Goal: Task Accomplishment & Management: Manage account settings

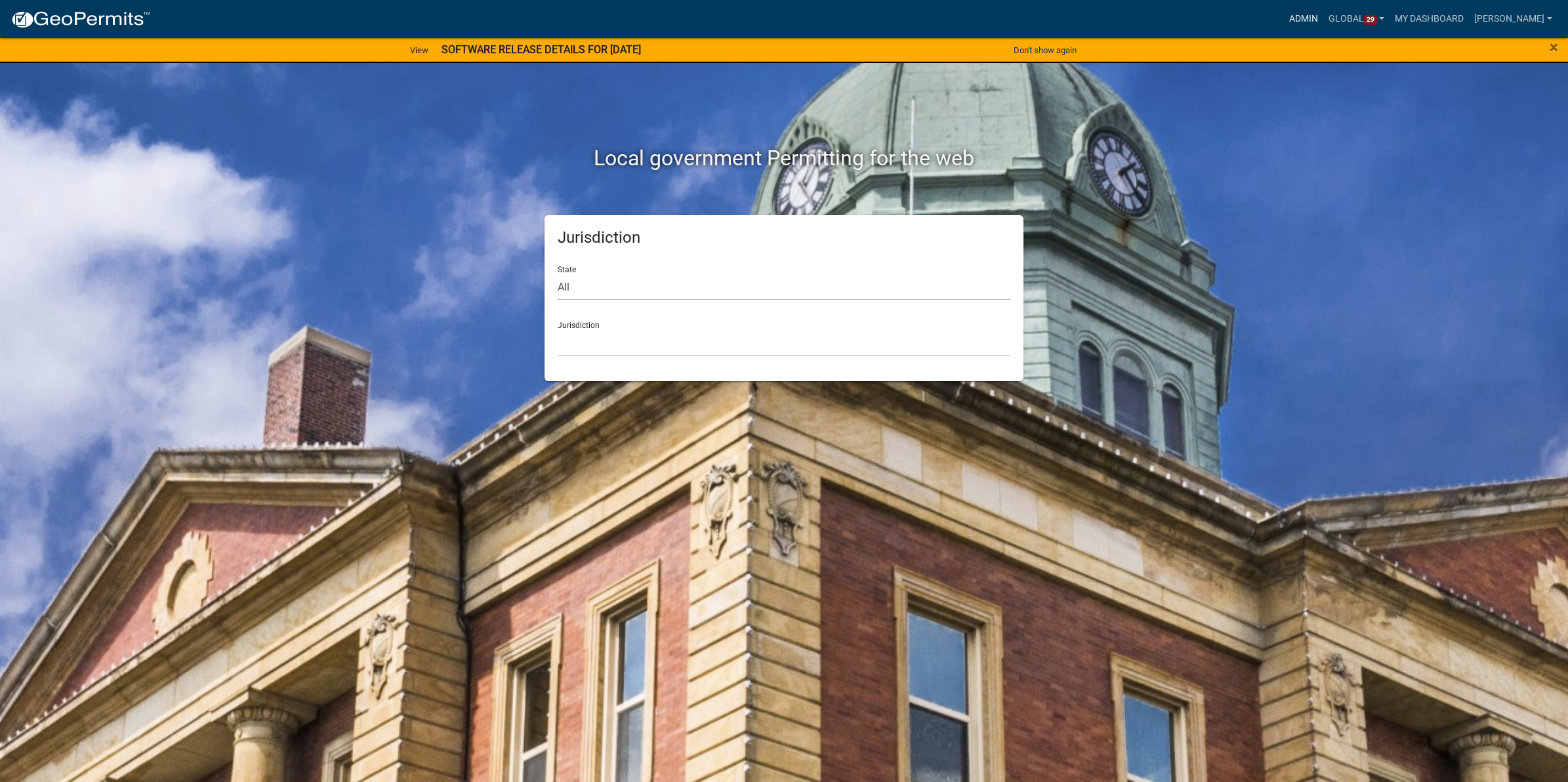
click at [1291, 23] on link "Admin" at bounding box center [1304, 19] width 39 height 25
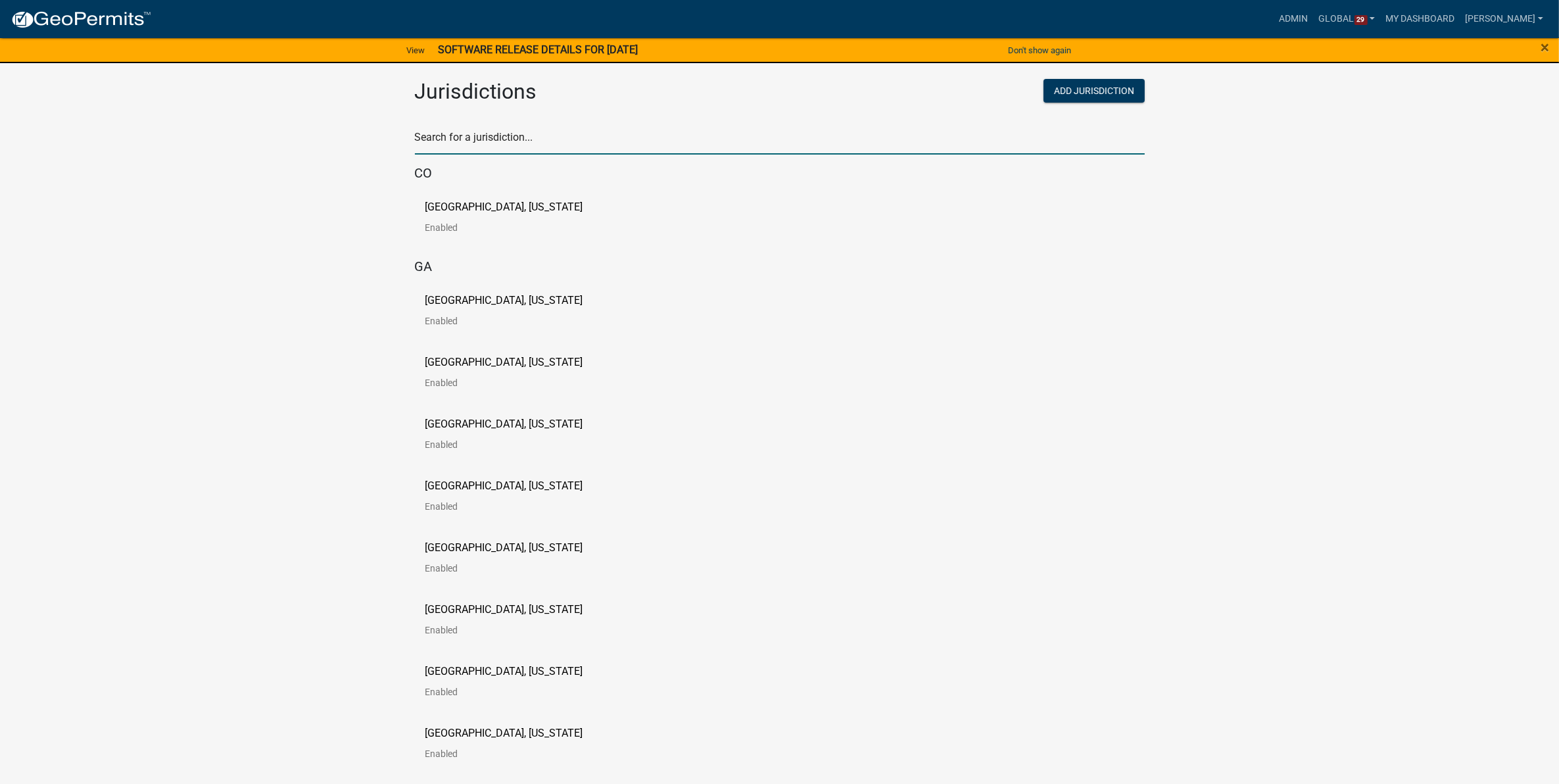
click at [541, 132] on input "text" at bounding box center [780, 141] width 730 height 27
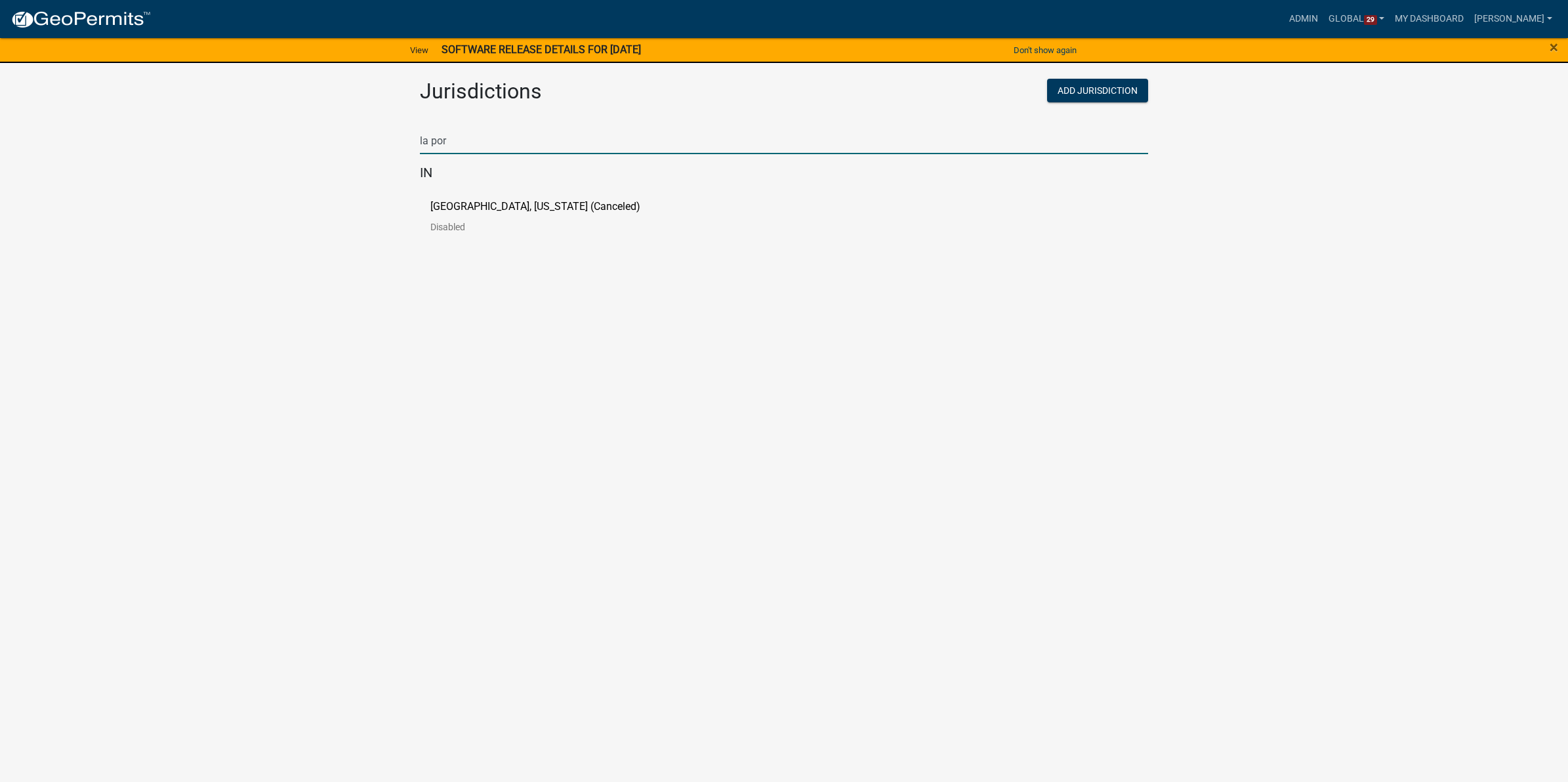
type input "la por"
click at [438, 207] on p "[GEOGRAPHIC_DATA], [US_STATE] (Canceled)" at bounding box center [535, 206] width 210 height 11
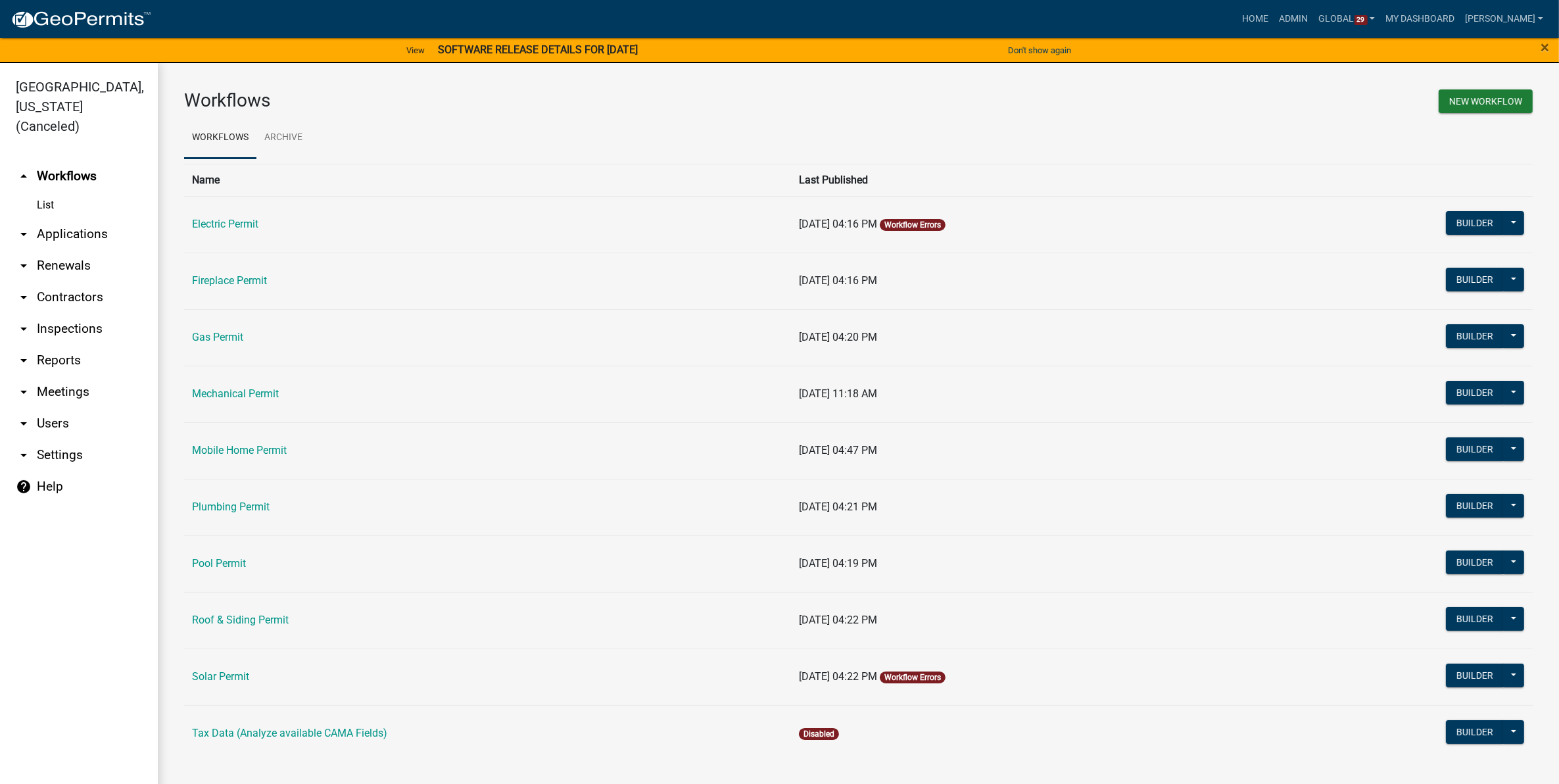
click at [63, 218] on link "arrow_drop_down Applications" at bounding box center [78, 234] width 157 height 32
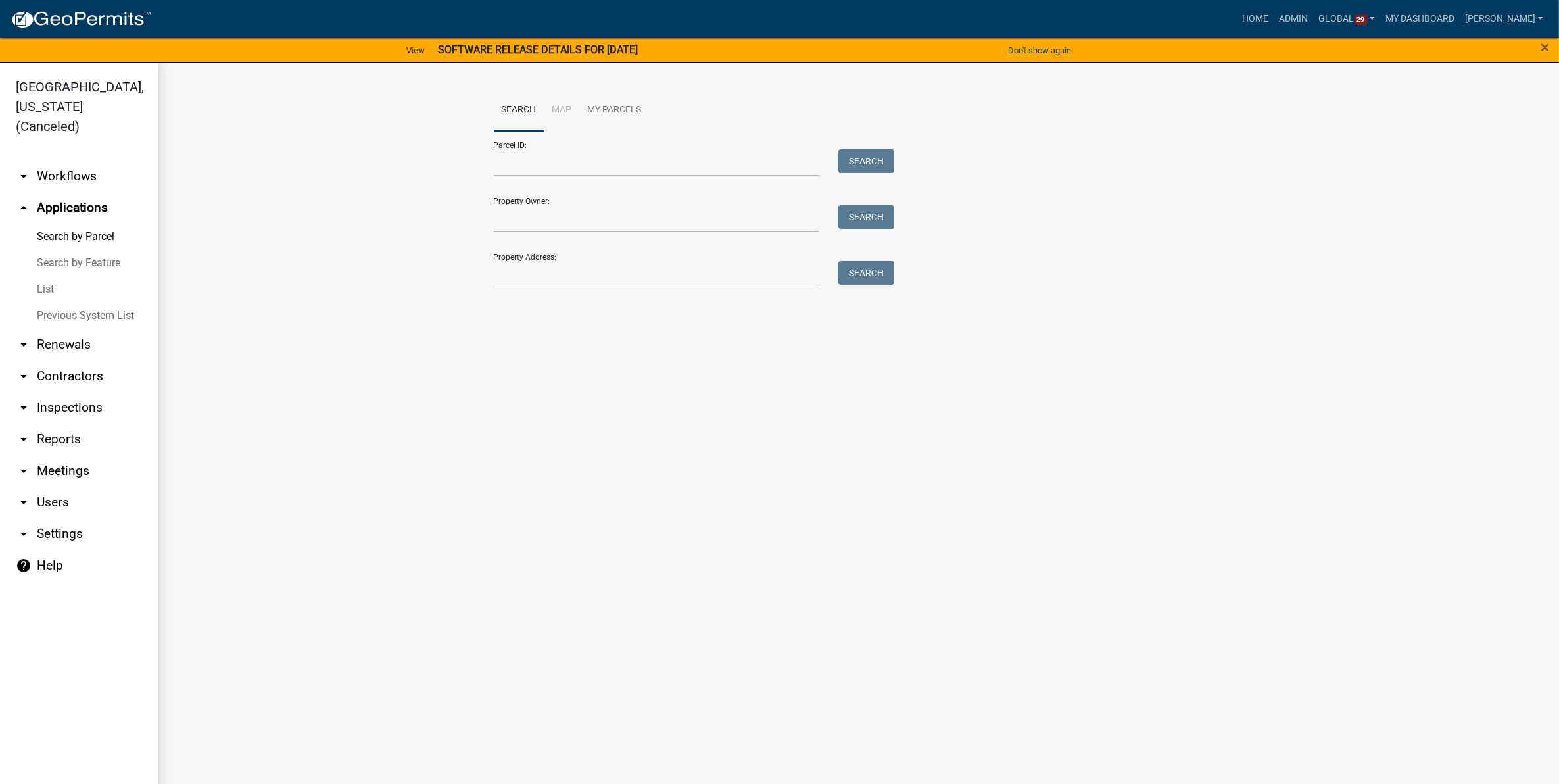
click at [46, 277] on link "List" at bounding box center [78, 290] width 157 height 27
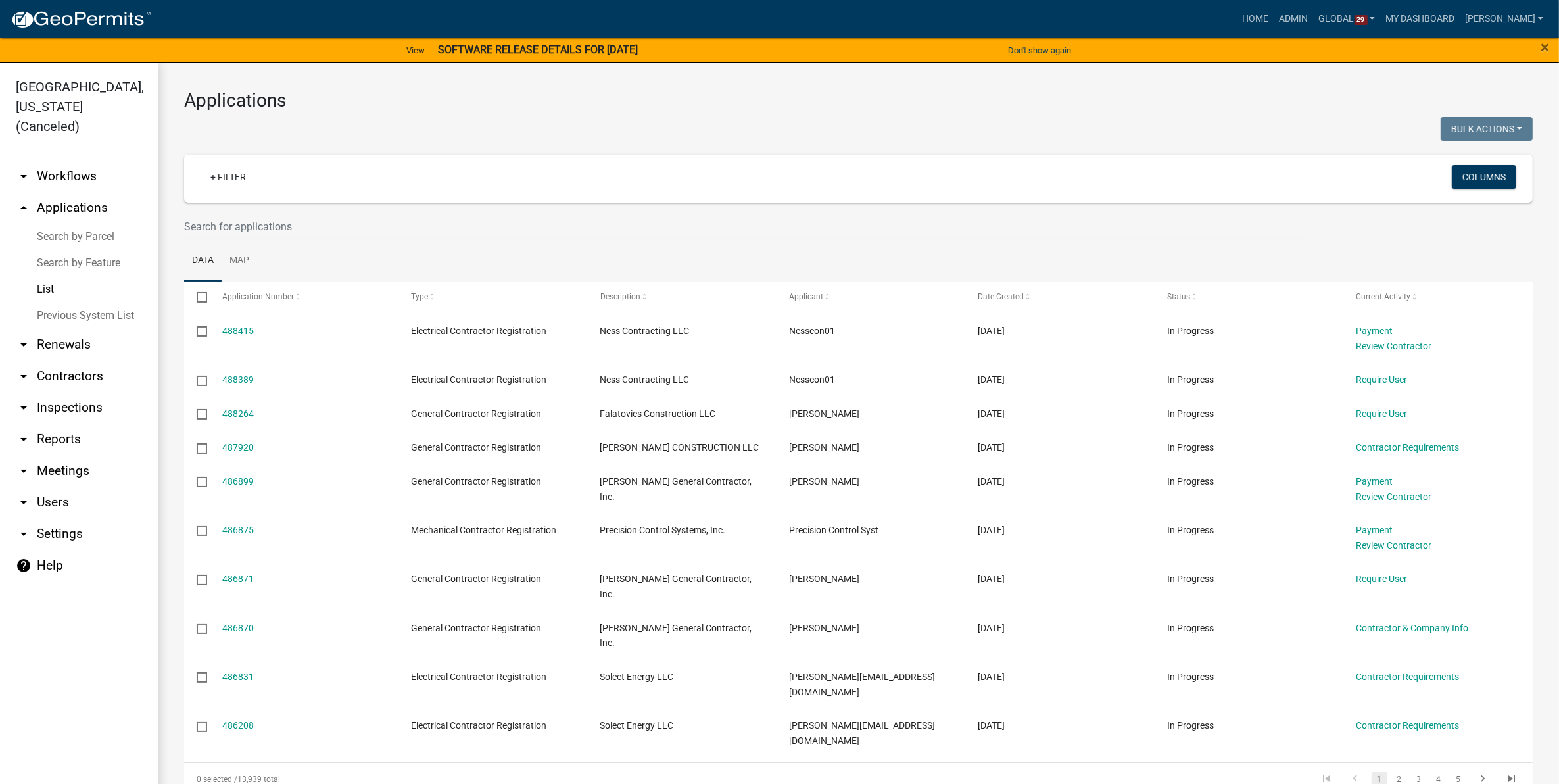
click at [52, 277] on link "List" at bounding box center [78, 290] width 157 height 27
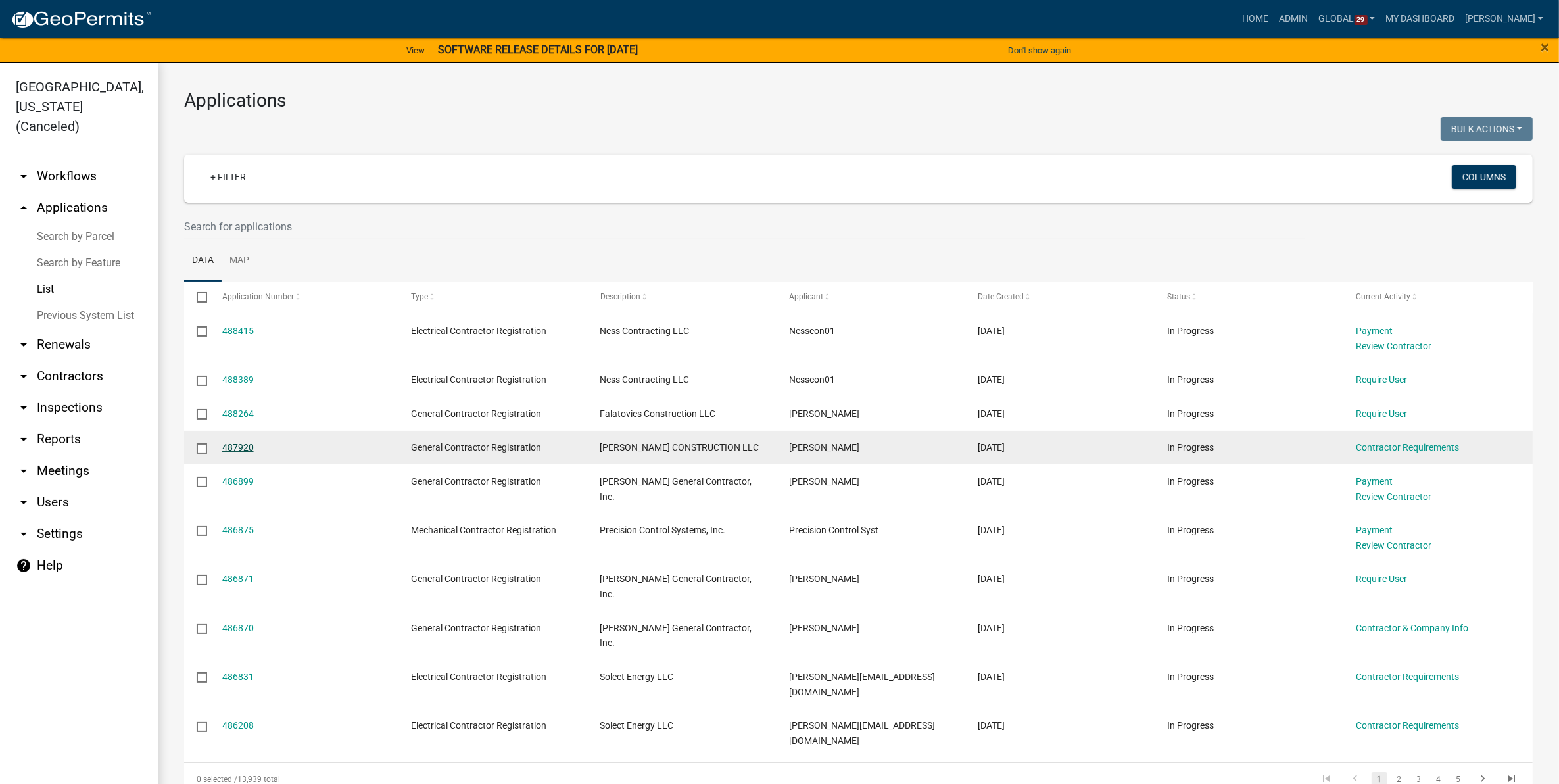
click at [229, 445] on link "487920" at bounding box center [238, 447] width 32 height 11
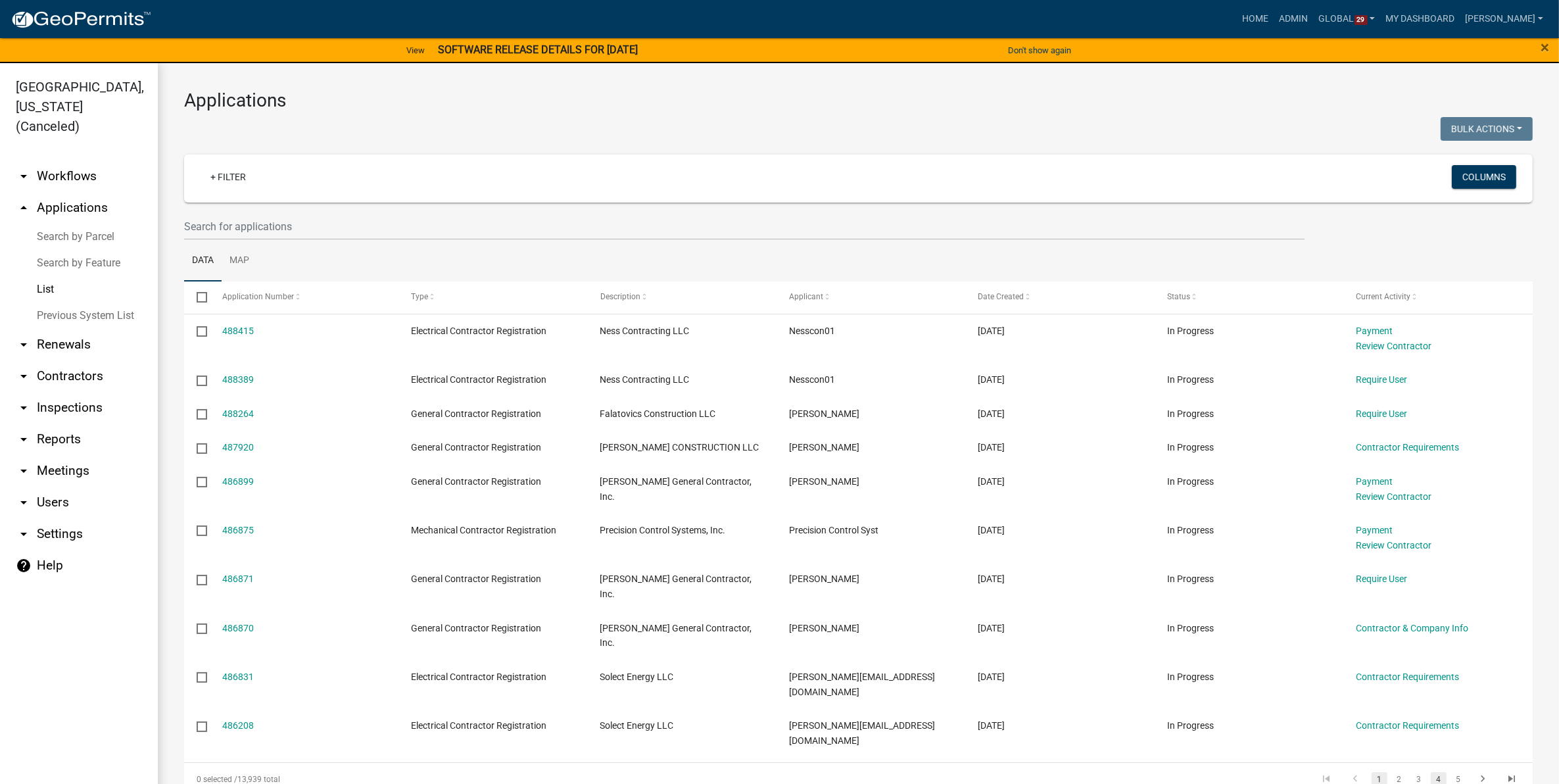
click at [1432, 772] on link "4" at bounding box center [1439, 779] width 16 height 14
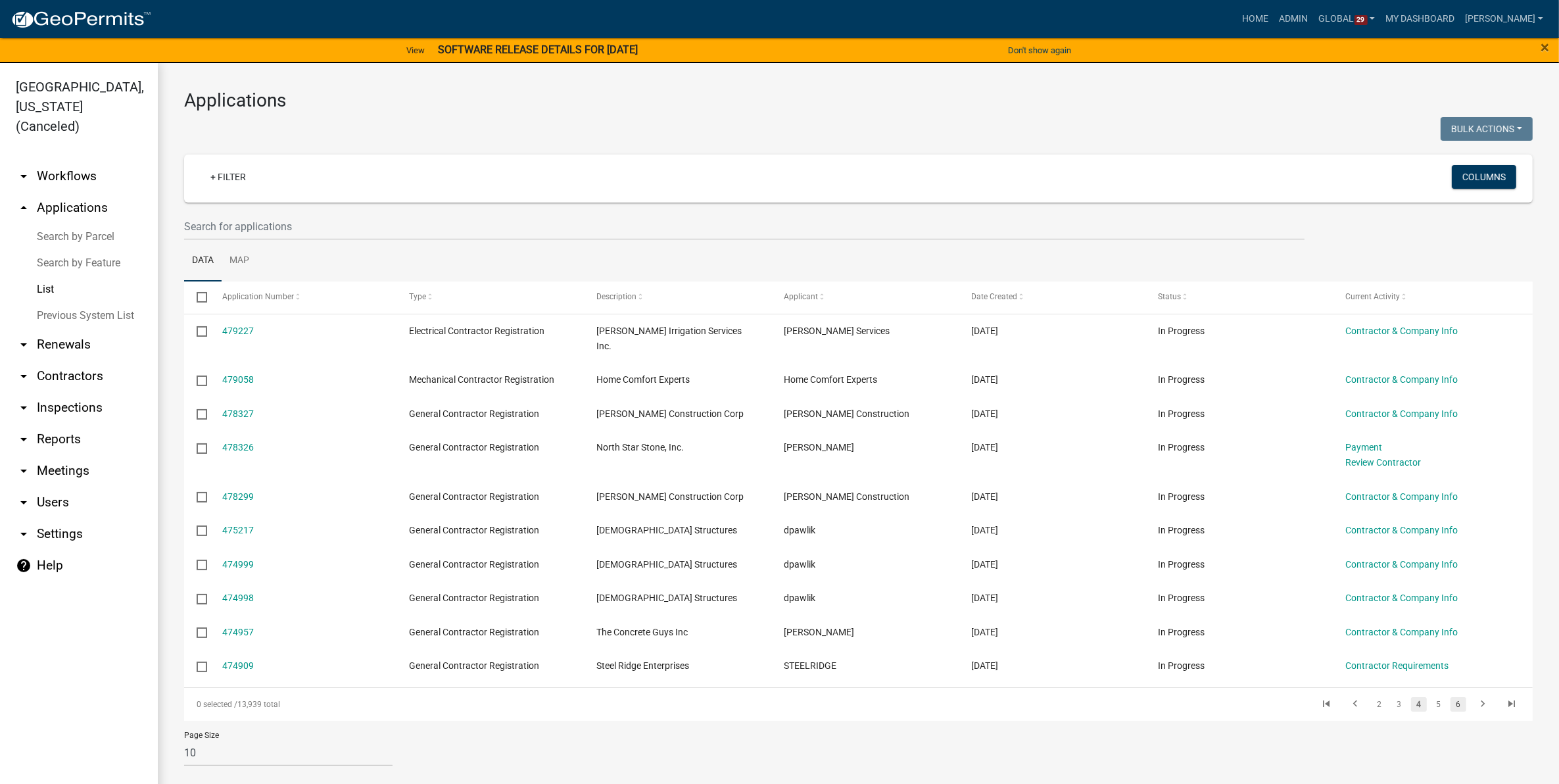
click at [1461, 697] on link "6" at bounding box center [1458, 704] width 16 height 14
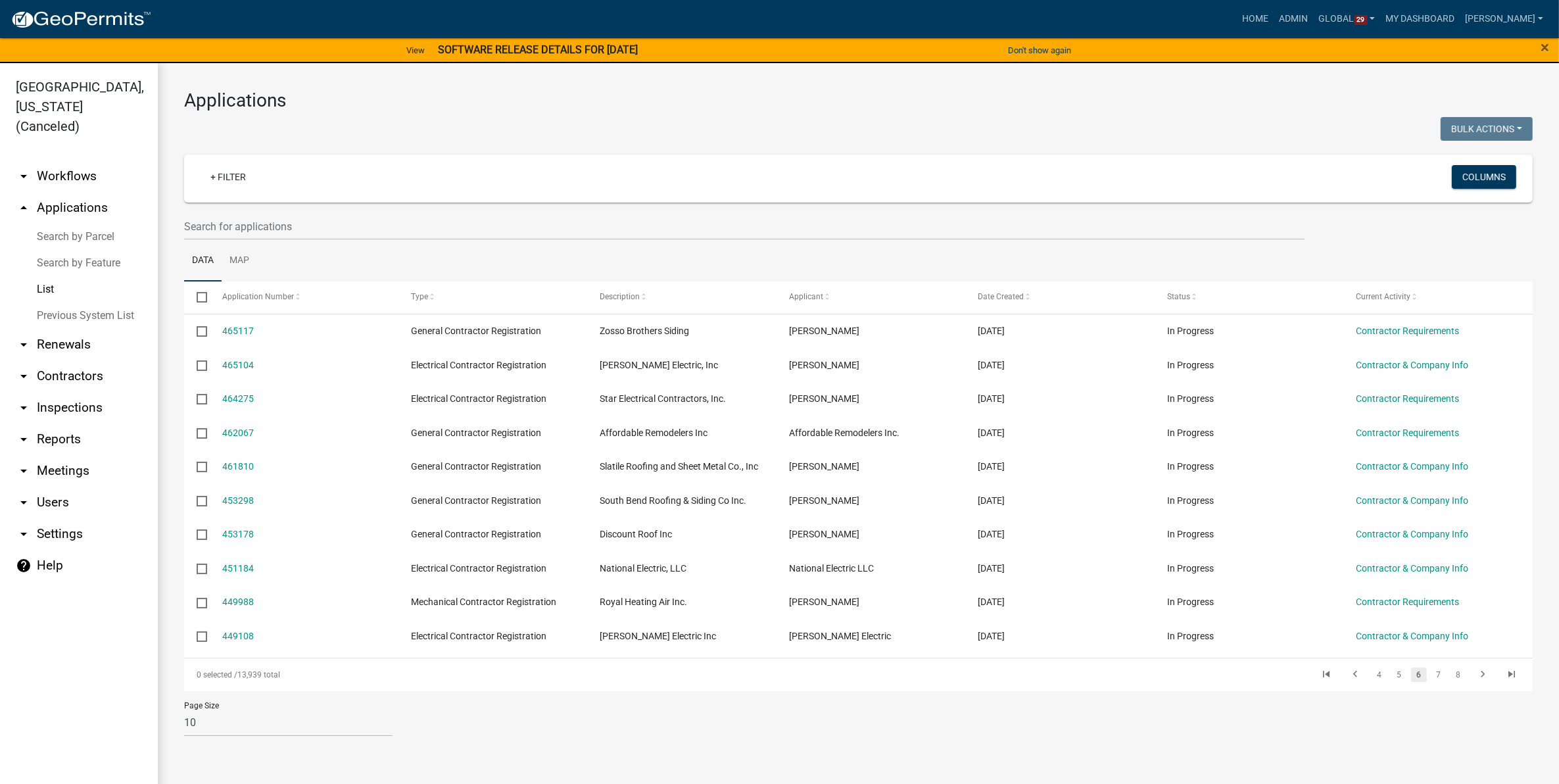
click at [295, 264] on ul "Data Map" at bounding box center [858, 261] width 1349 height 42
click at [1465, 676] on link "8" at bounding box center [1458, 674] width 16 height 14
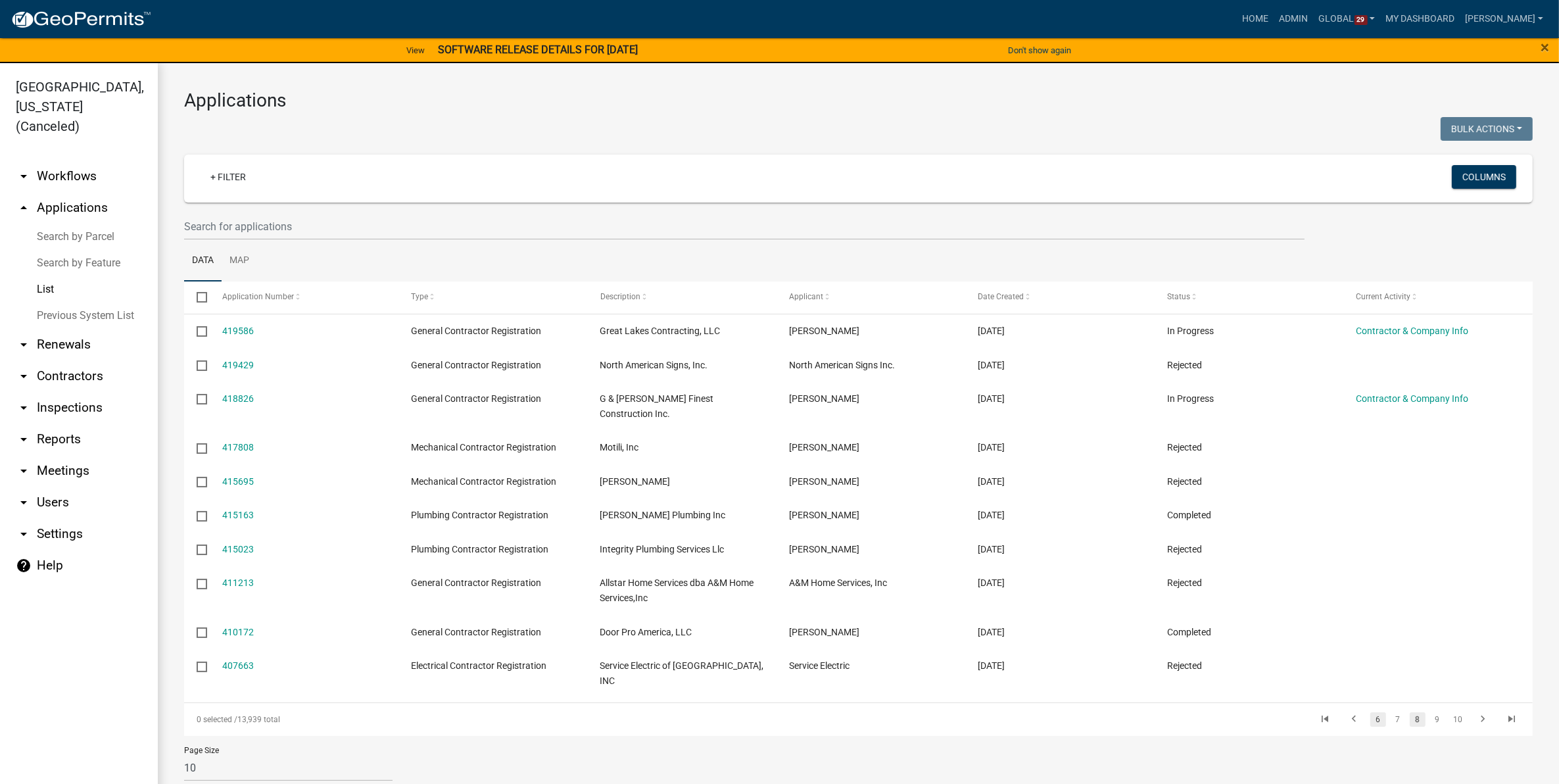
click at [1384, 712] on link "6" at bounding box center [1378, 719] width 16 height 14
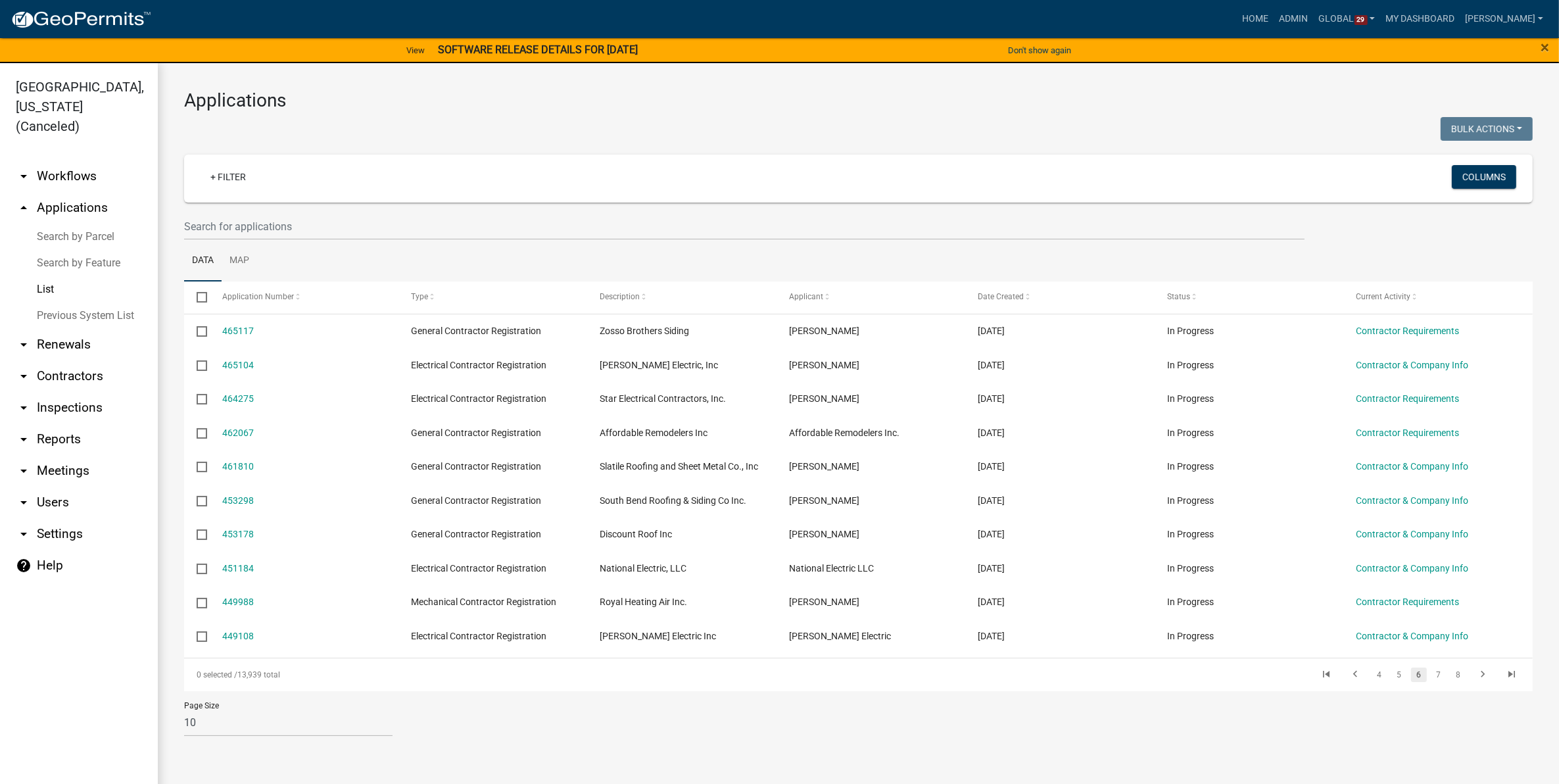
click at [482, 125] on div at bounding box center [517, 130] width 685 height 27
click at [401, 47] on link "View" at bounding box center [415, 50] width 29 height 22
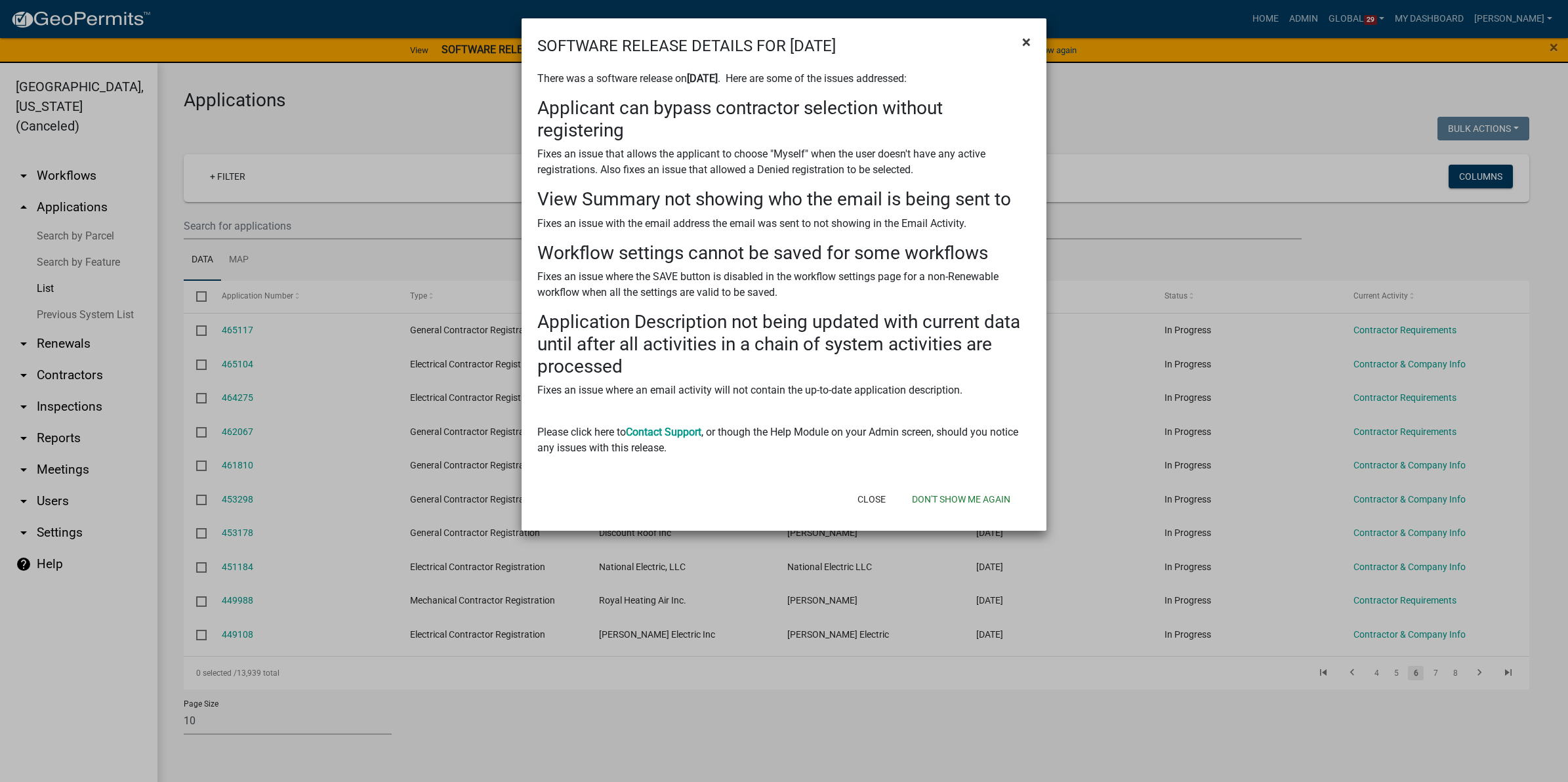
click at [1029, 47] on span "×" at bounding box center [1027, 42] width 8 height 18
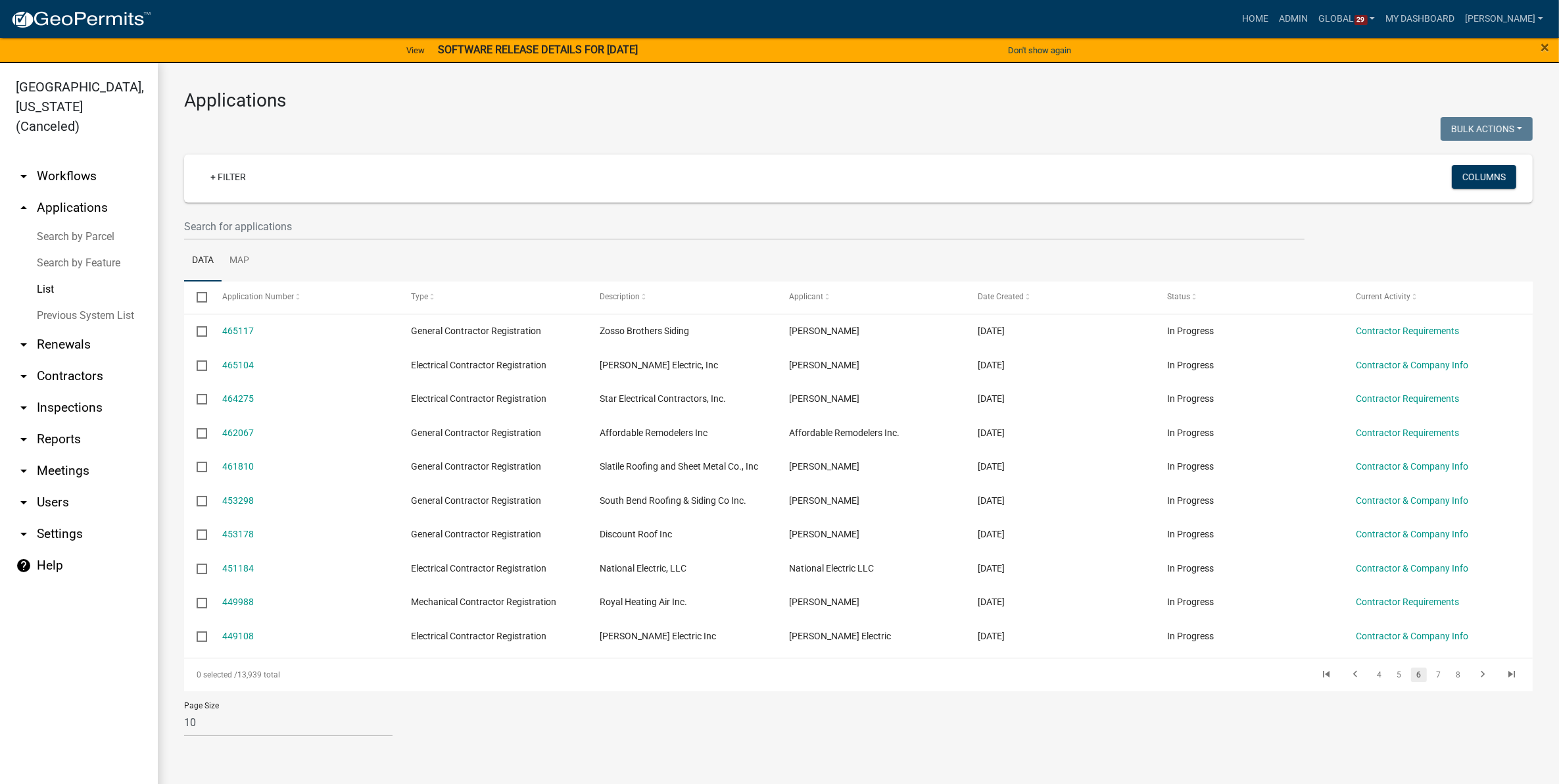
click at [1036, 99] on h3 "Applications" at bounding box center [858, 100] width 1349 height 22
